Goal: Use online tool/utility: Utilize a website feature to perform a specific function

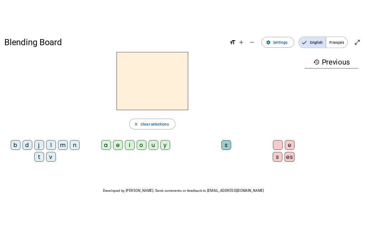
scroll to position [1, 0]
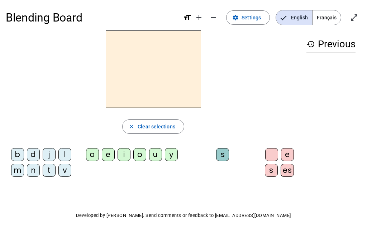
click at [19, 174] on div "m" at bounding box center [17, 170] width 13 height 13
click at [89, 160] on div "a" at bounding box center [92, 154] width 13 height 13
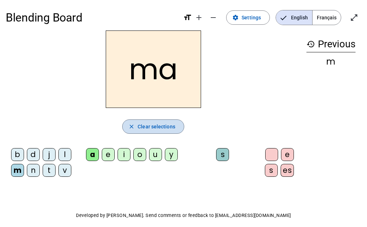
click at [164, 125] on span "Clear selections" at bounding box center [157, 126] width 38 height 9
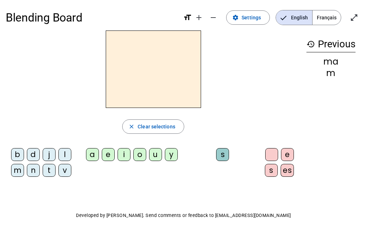
click at [61, 171] on div "v" at bounding box center [64, 170] width 13 height 13
click at [93, 152] on div "a" at bounding box center [92, 154] width 13 height 13
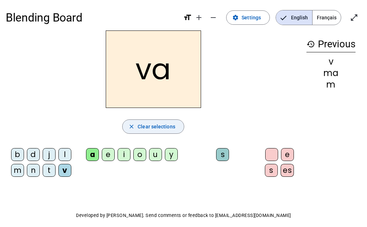
click at [152, 130] on span "Clear selections" at bounding box center [157, 126] width 38 height 9
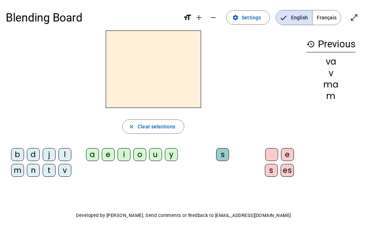
click at [49, 171] on div "t" at bounding box center [49, 170] width 13 height 13
click at [92, 154] on div "a" at bounding box center [92, 154] width 13 height 13
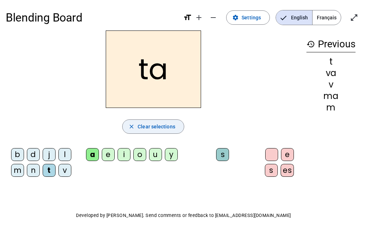
click at [147, 128] on span "Clear selections" at bounding box center [157, 126] width 38 height 9
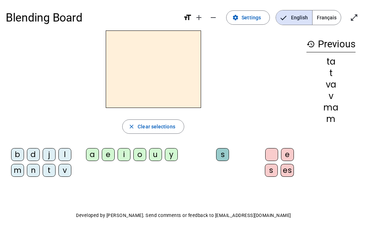
click at [64, 155] on div "l" at bounding box center [64, 154] width 13 height 13
click at [94, 155] on div "a" at bounding box center [92, 154] width 13 height 13
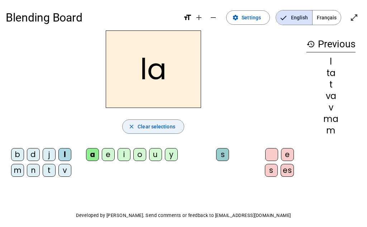
click at [142, 129] on span "Clear selections" at bounding box center [157, 126] width 38 height 9
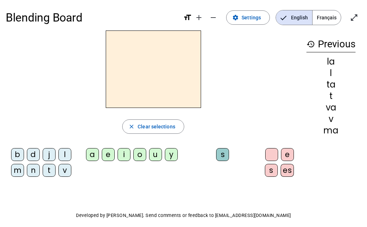
click at [65, 153] on div "l" at bounding box center [64, 154] width 13 height 13
click at [105, 154] on div "e" at bounding box center [108, 154] width 13 height 13
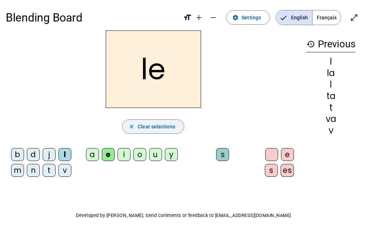
click at [149, 128] on span "Clear selections" at bounding box center [157, 126] width 38 height 9
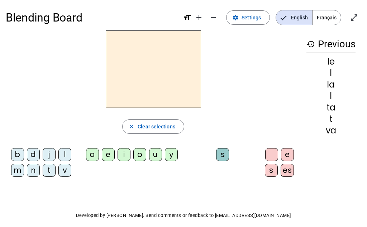
click at [49, 158] on div "j" at bounding box center [49, 154] width 13 height 13
click at [104, 155] on div "e" at bounding box center [108, 154] width 13 height 13
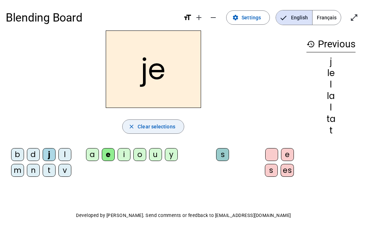
click at [152, 126] on span "Clear selections" at bounding box center [157, 126] width 38 height 9
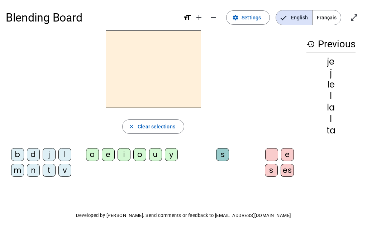
click at [31, 173] on div "n" at bounding box center [33, 170] width 13 height 13
click at [105, 150] on div "e" at bounding box center [108, 154] width 13 height 13
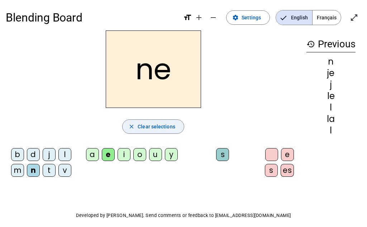
click at [146, 129] on span "Clear selections" at bounding box center [157, 126] width 38 height 9
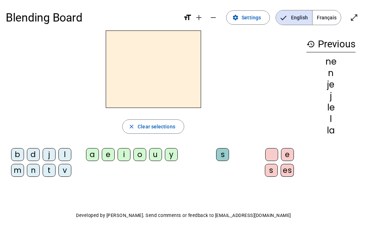
click at [31, 155] on div "d" at bounding box center [33, 154] width 13 height 13
click at [105, 153] on div "e" at bounding box center [108, 154] width 13 height 13
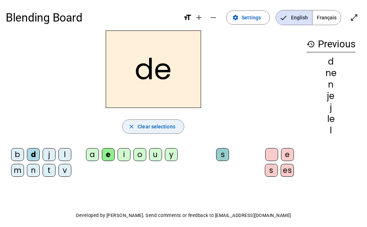
click at [159, 122] on span "Clear selections" at bounding box center [157, 126] width 38 height 9
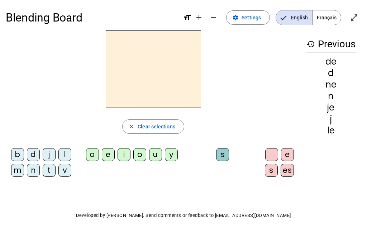
click at [31, 155] on div "d" at bounding box center [33, 154] width 13 height 13
click at [152, 155] on div "u" at bounding box center [155, 154] width 13 height 13
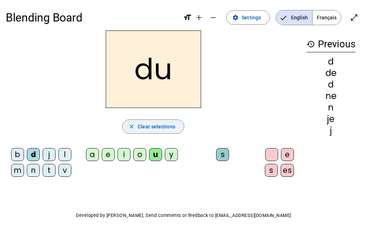
click at [153, 126] on span "Clear selections" at bounding box center [157, 126] width 38 height 9
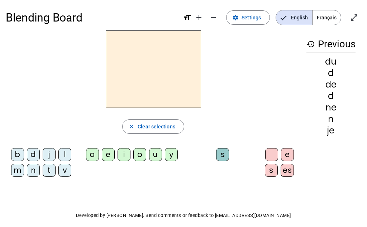
click at [51, 172] on div "t" at bounding box center [49, 170] width 13 height 13
click at [154, 158] on div "u" at bounding box center [155, 154] width 13 height 13
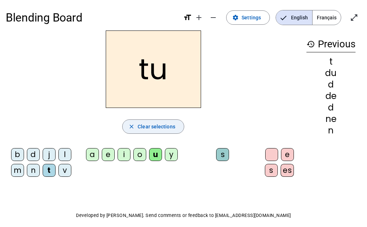
click at [153, 120] on span "button" at bounding box center [153, 126] width 61 height 17
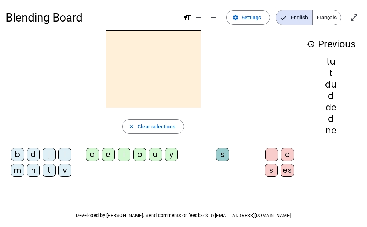
click at [19, 154] on div "b" at bounding box center [17, 154] width 13 height 13
click at [151, 158] on div "u" at bounding box center [155, 154] width 13 height 13
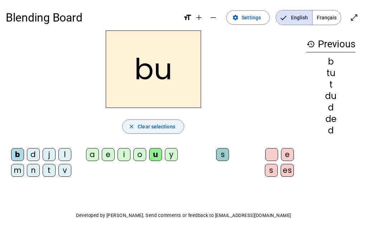
click at [141, 126] on span "Clear selections" at bounding box center [157, 126] width 38 height 9
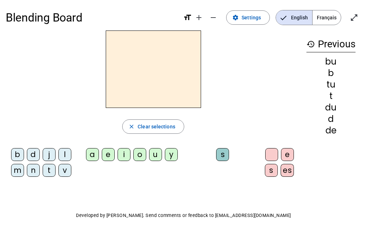
click at [13, 150] on div "b" at bounding box center [17, 154] width 13 height 13
click at [156, 154] on div "u" at bounding box center [155, 154] width 13 height 13
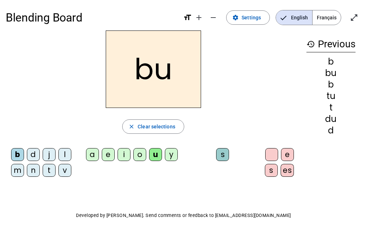
click at [270, 169] on div "s" at bounding box center [271, 170] width 13 height 13
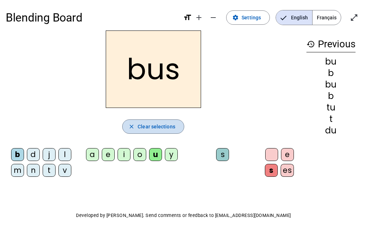
click at [171, 128] on span "Clear selections" at bounding box center [157, 126] width 38 height 9
